Goal: Information Seeking & Learning: Find specific fact

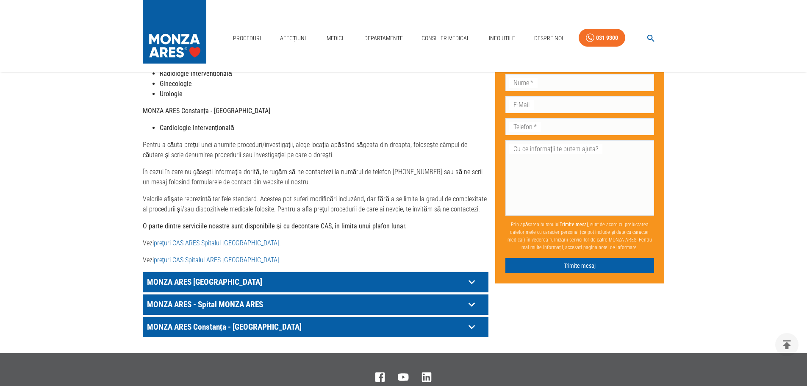
scroll to position [334, 0]
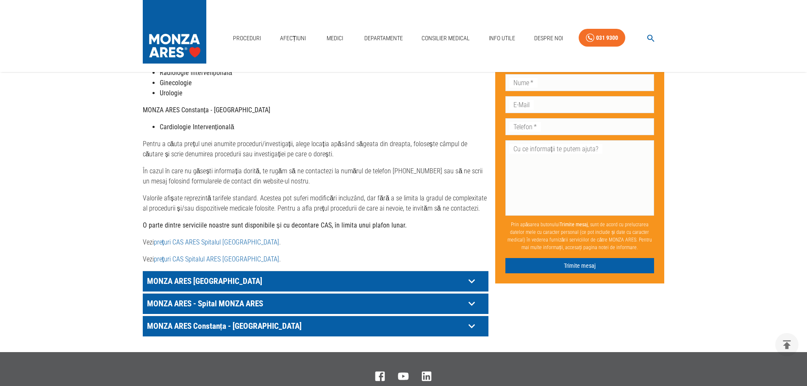
click at [473, 274] on icon at bounding box center [471, 280] width 13 height 13
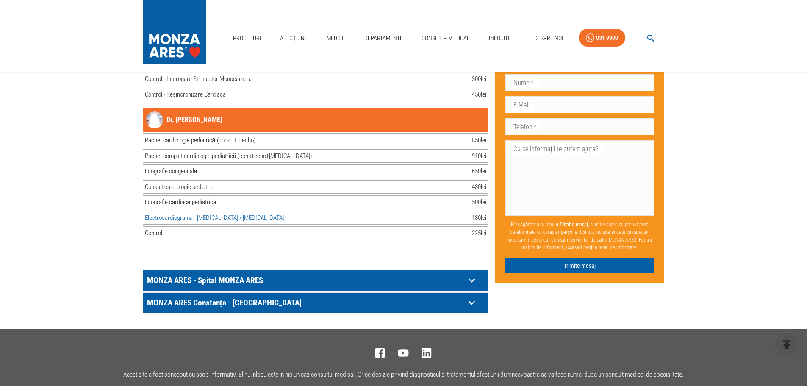
scroll to position [17229, 0]
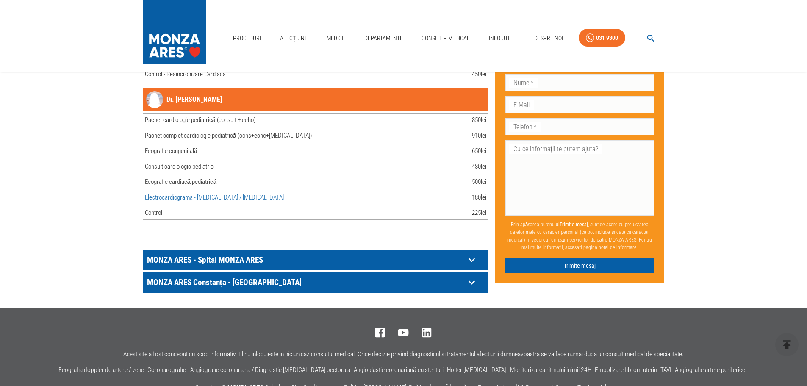
click at [472, 253] on icon at bounding box center [471, 259] width 13 height 13
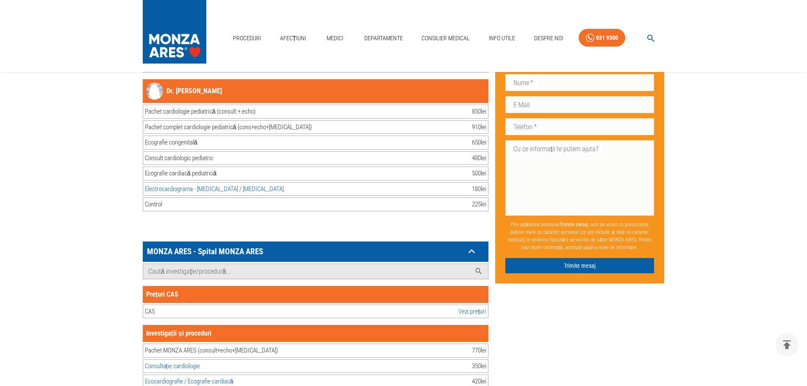
scroll to position [17314, 0]
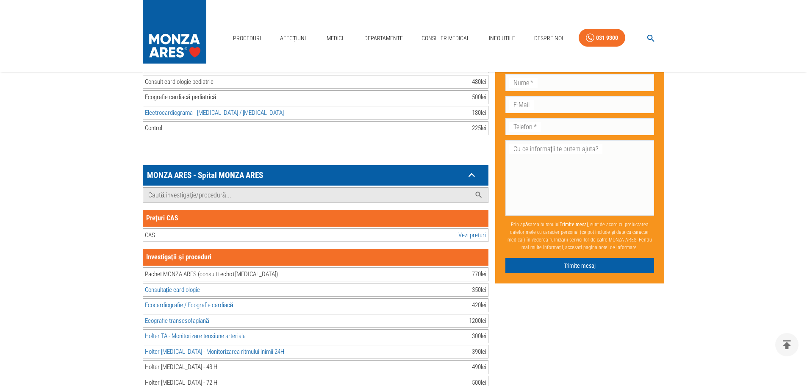
click at [471, 173] on icon at bounding box center [471, 175] width 6 height 4
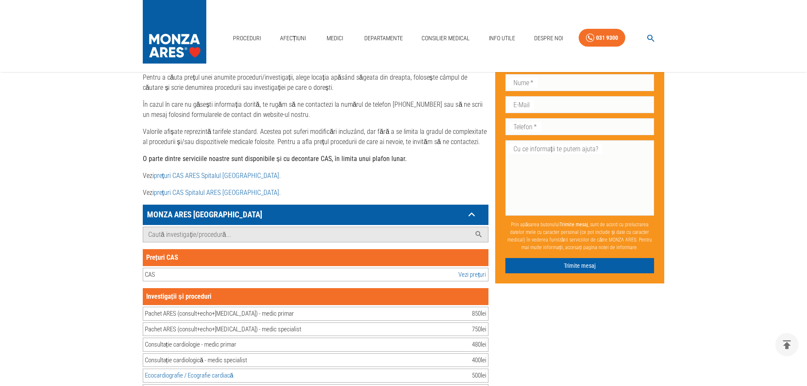
scroll to position [428, 0]
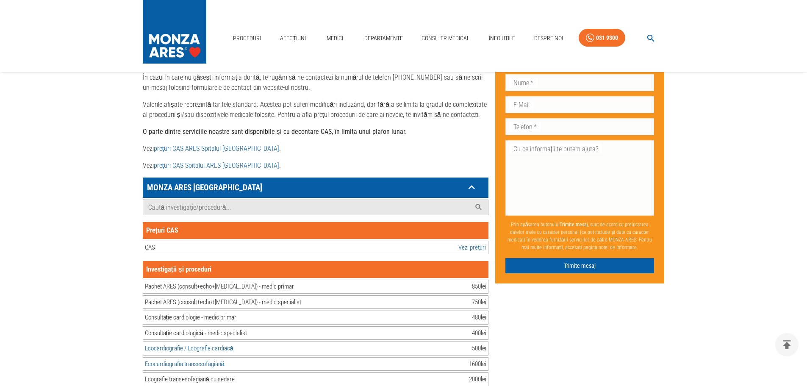
click at [473, 181] on icon at bounding box center [471, 187] width 13 height 13
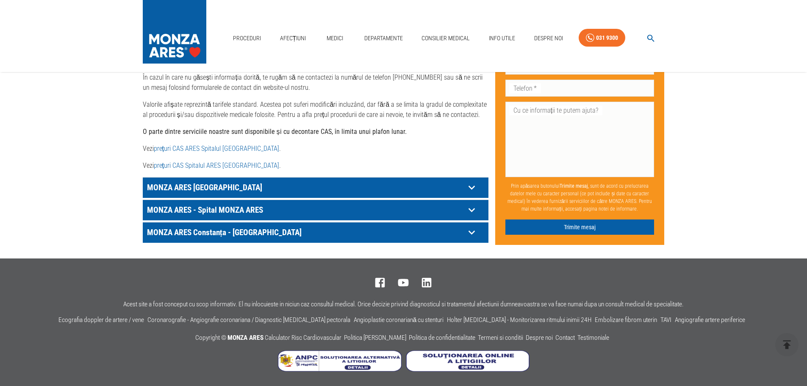
scroll to position [419, 0]
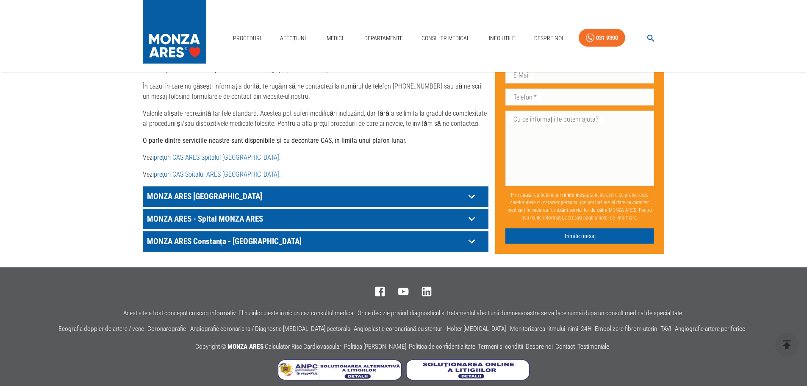
click at [471, 212] on icon at bounding box center [471, 218] width 13 height 13
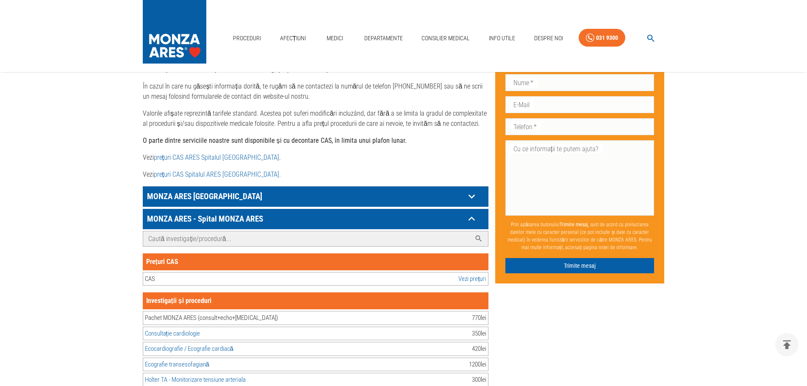
click at [325, 231] on input "Caută investigație/procedură..." at bounding box center [307, 238] width 328 height 15
paste input "Ligamentoplastia"
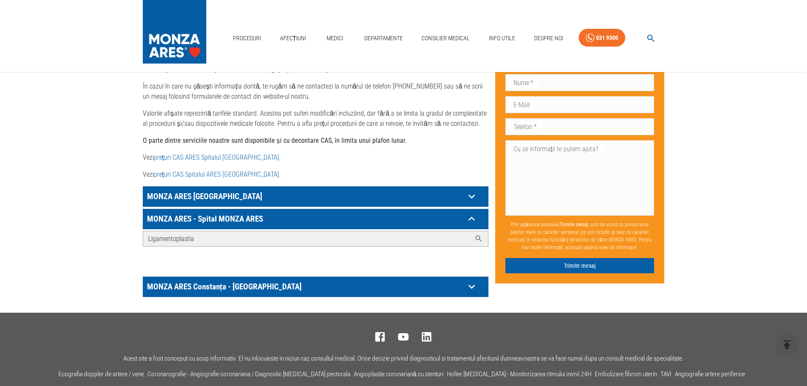
type input "Ligamentoplastia"
click at [471, 212] on icon at bounding box center [471, 218] width 13 height 13
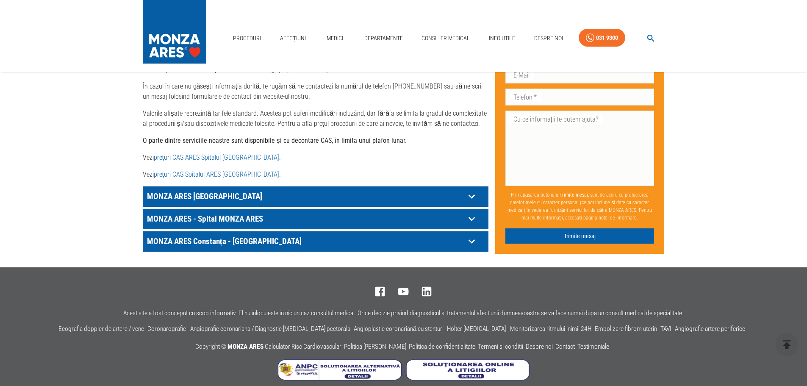
click at [477, 190] on icon at bounding box center [471, 196] width 13 height 13
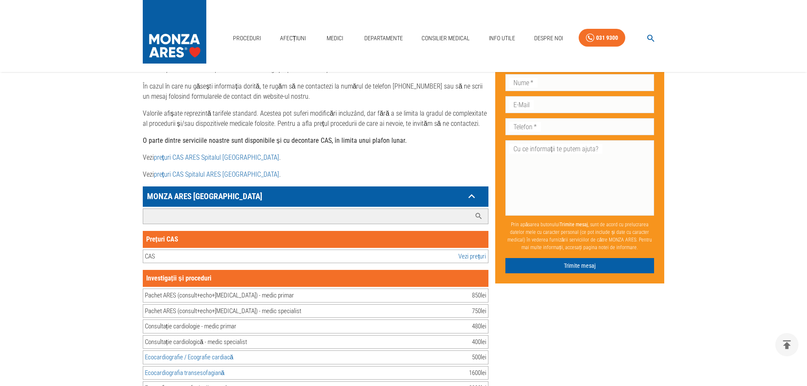
click at [385, 209] on input "Caută investigație/procedură..." at bounding box center [307, 216] width 328 height 15
paste input "Ligamentoplastia"
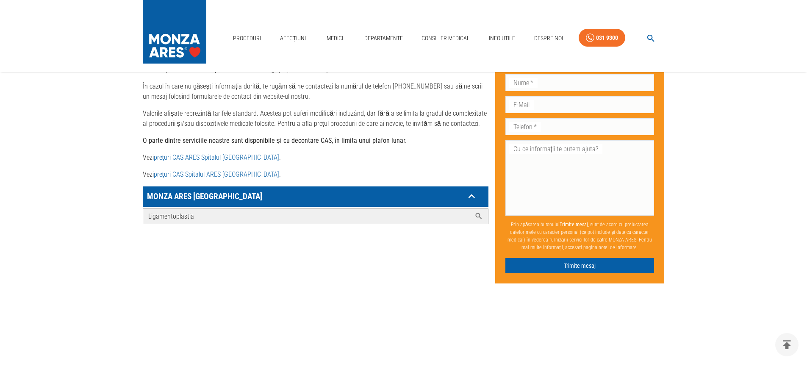
type input "Ligamentoplastia"
click at [473, 194] on icon at bounding box center [471, 196] width 6 height 4
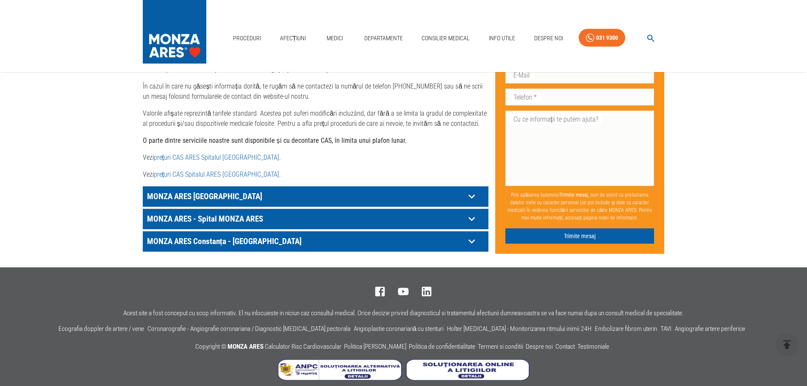
click at [473, 231] on div "MONZA ARES Constanța - [GEOGRAPHIC_DATA]" at bounding box center [316, 241] width 346 height 20
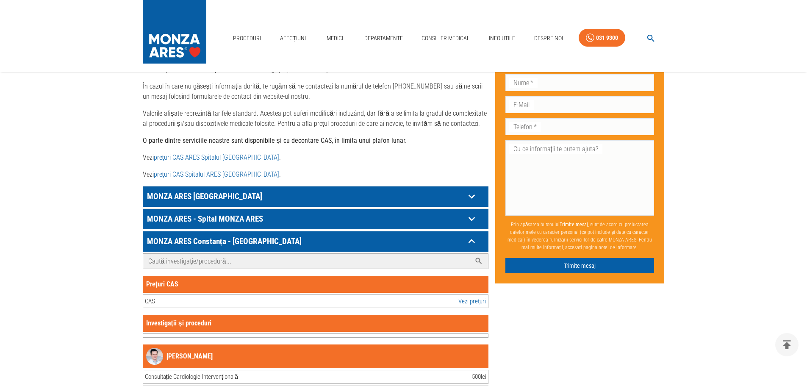
click at [452, 254] on input "Caută investigație/procedură..." at bounding box center [307, 261] width 328 height 15
paste input "Ligamentoplastia"
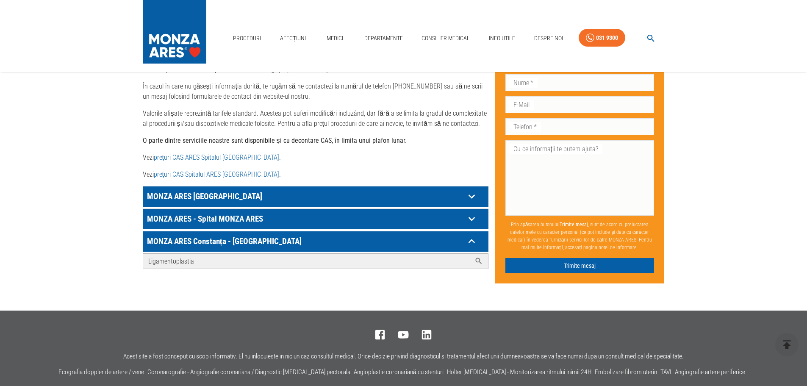
type input "Ligamentoplastia"
click at [473, 235] on icon at bounding box center [471, 241] width 13 height 13
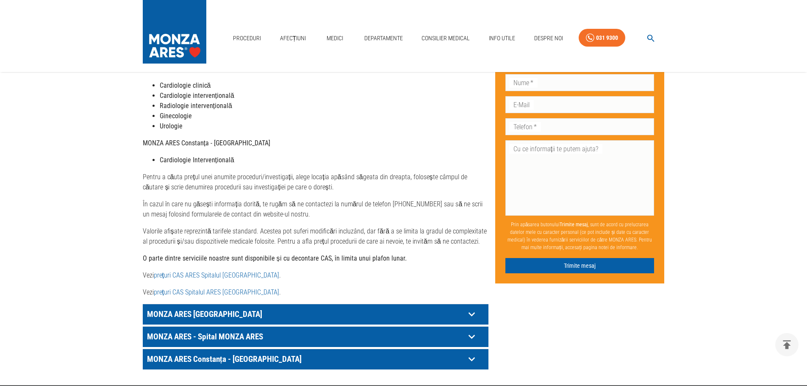
scroll to position [292, 0]
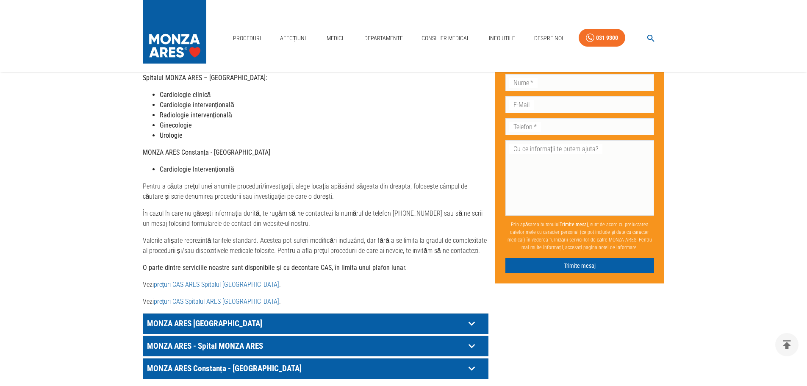
click at [207, 280] on link "prețuri CAS ARES Spitalul [GEOGRAPHIC_DATA]" at bounding box center [216, 284] width 125 height 8
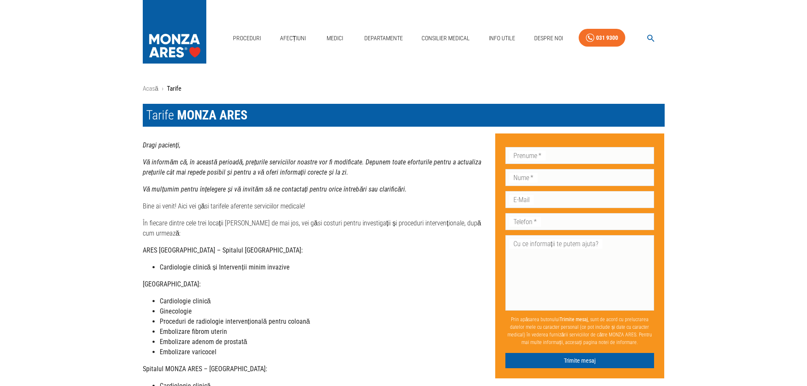
scroll to position [0, 0]
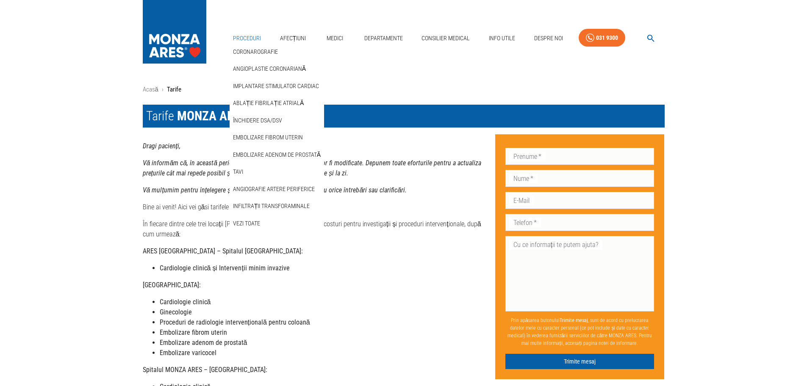
click at [250, 36] on link "Proceduri" at bounding box center [247, 38] width 35 height 17
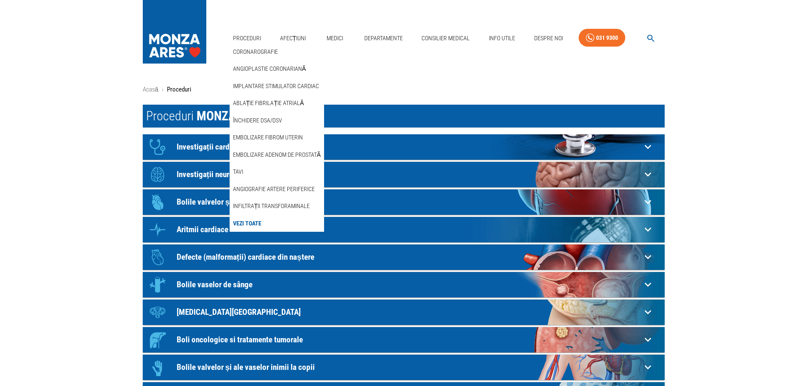
click at [249, 221] on link "Vezi Toate" at bounding box center [247, 223] width 32 height 14
click at [247, 220] on link "Vezi Toate" at bounding box center [247, 223] width 32 height 14
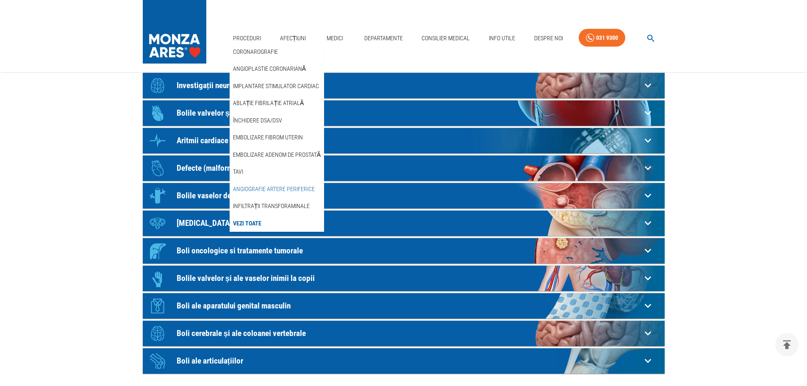
scroll to position [127, 0]
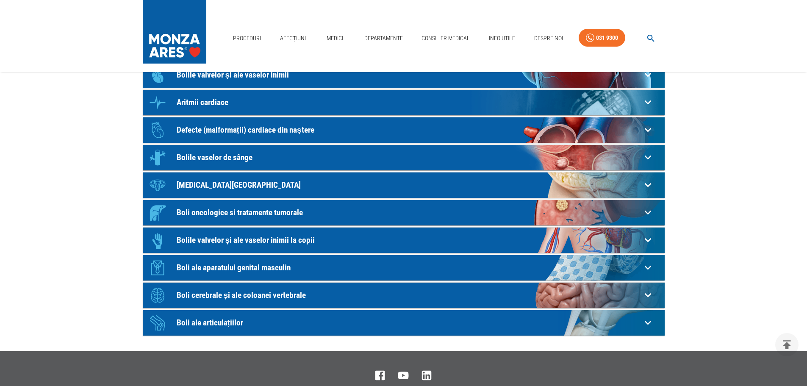
click at [223, 320] on p "Boli ale articulațiilor" at bounding box center [409, 322] width 465 height 9
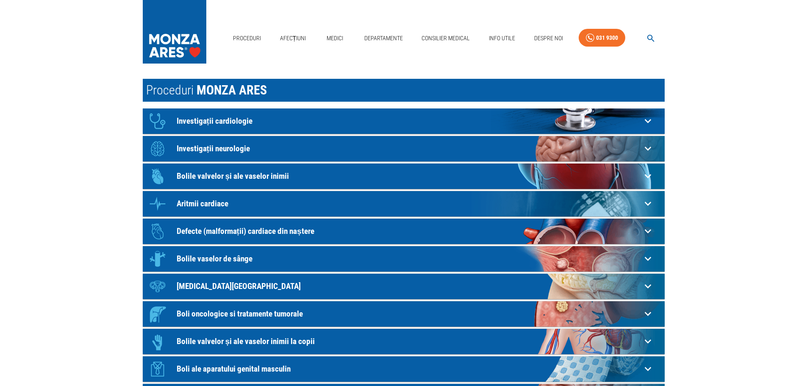
scroll to position [0, 0]
